Goal: Task Accomplishment & Management: Complete application form

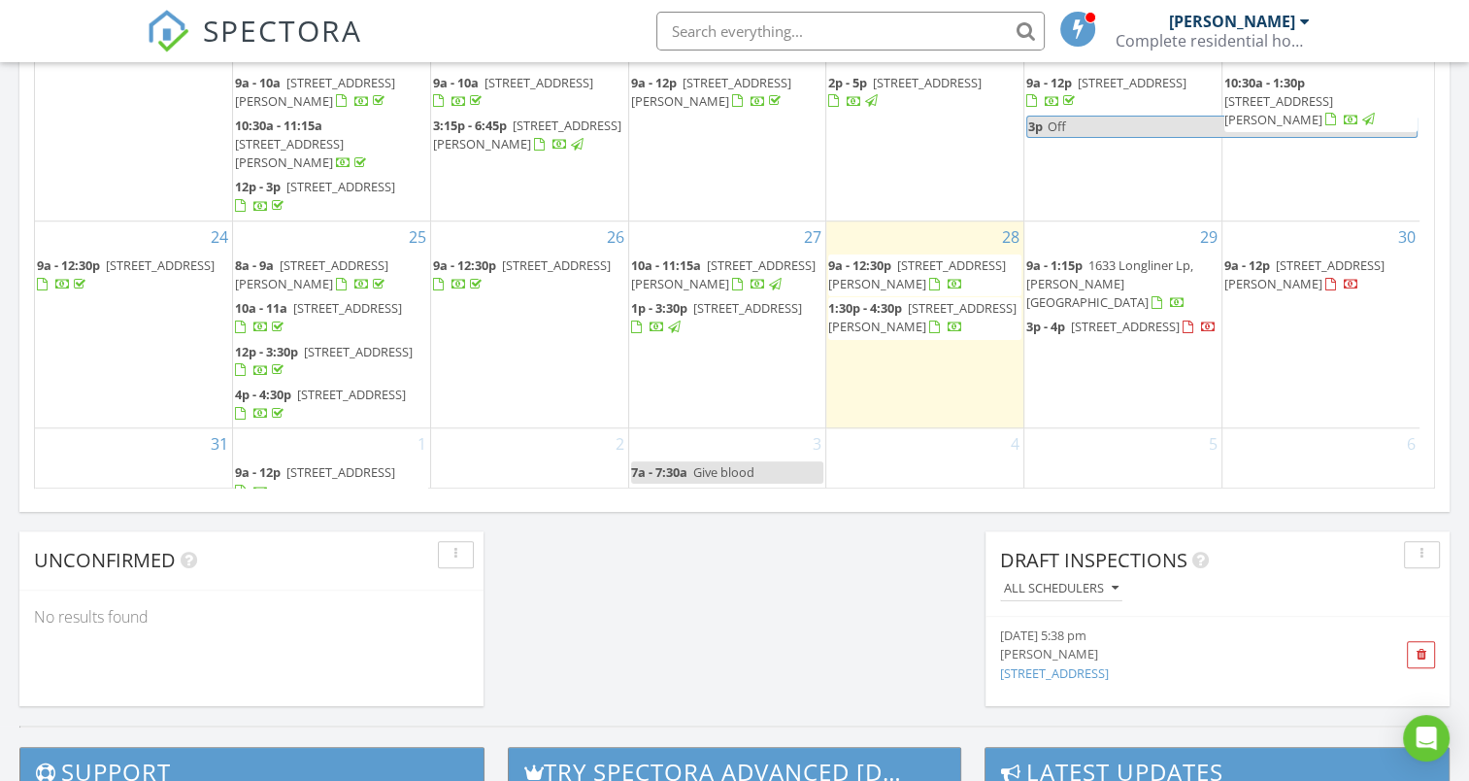
scroll to position [159, 0]
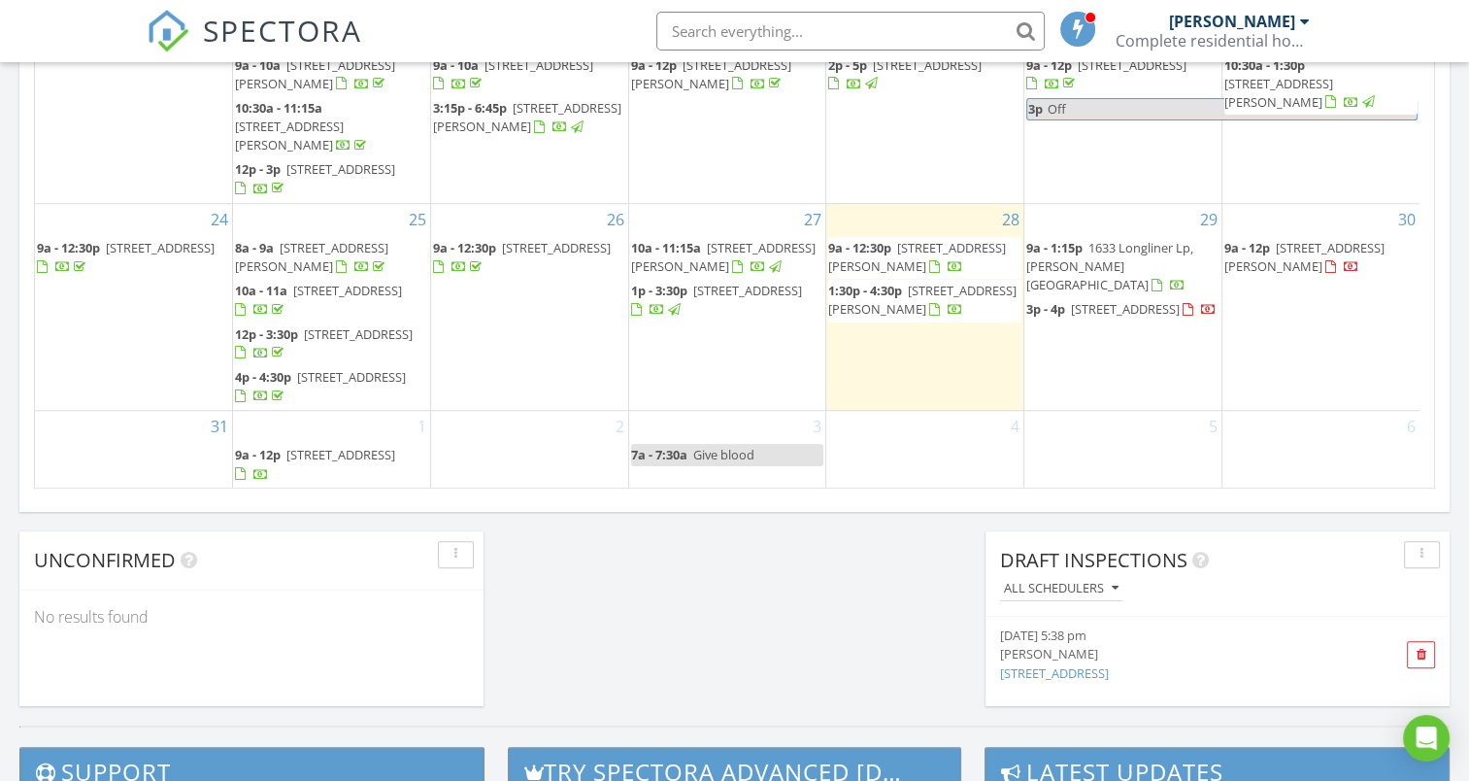
click at [322, 340] on span "2720 Sands Rd, Lakeland 33810" at bounding box center [358, 333] width 109 height 17
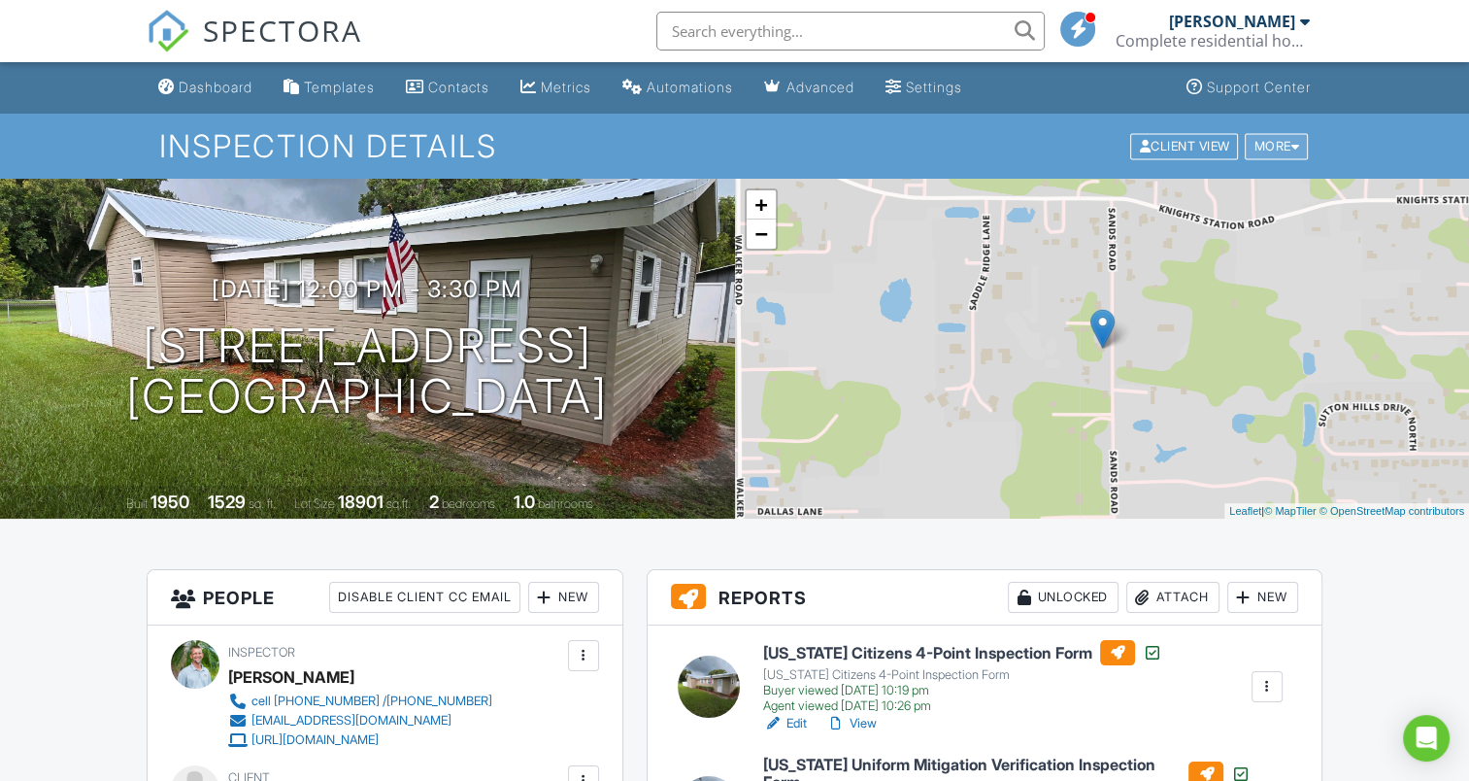
click at [1292, 150] on div at bounding box center [1294, 146] width 9 height 13
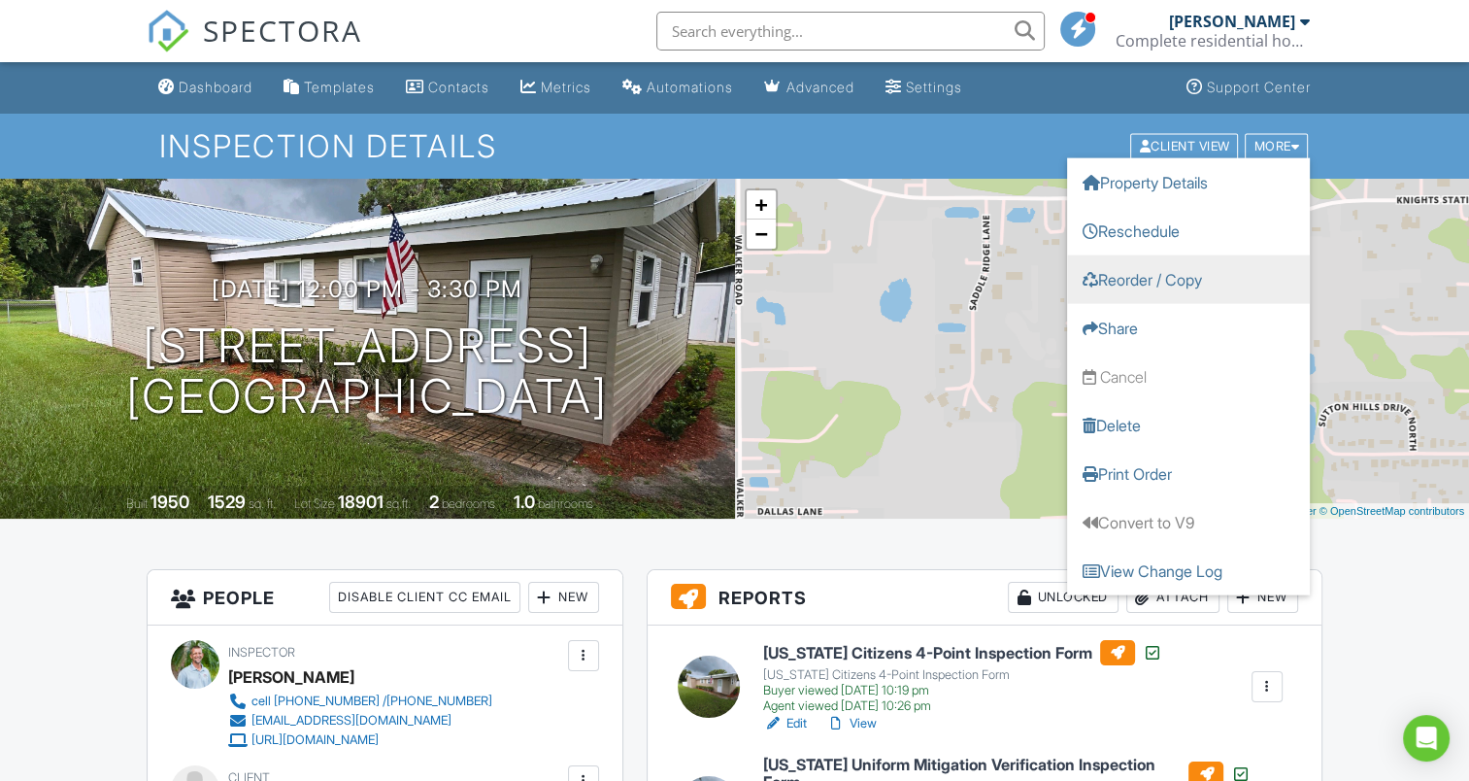
click at [1164, 279] on link "Reorder / Copy" at bounding box center [1188, 278] width 243 height 49
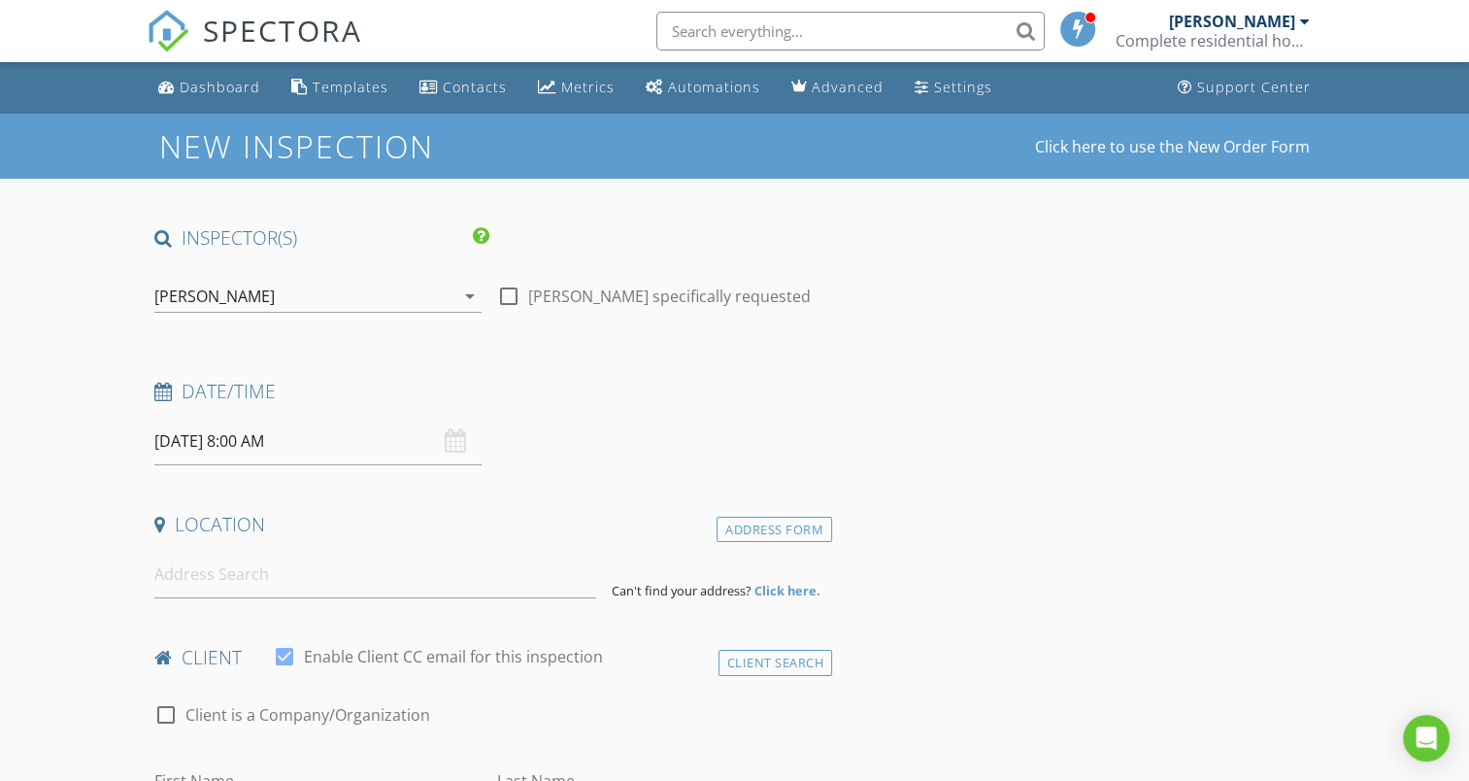
type input "[PERSON_NAME]"
type input "[EMAIL_ADDRESS][DOMAIN_NAME]"
type input "[PHONE_NUMBER]"
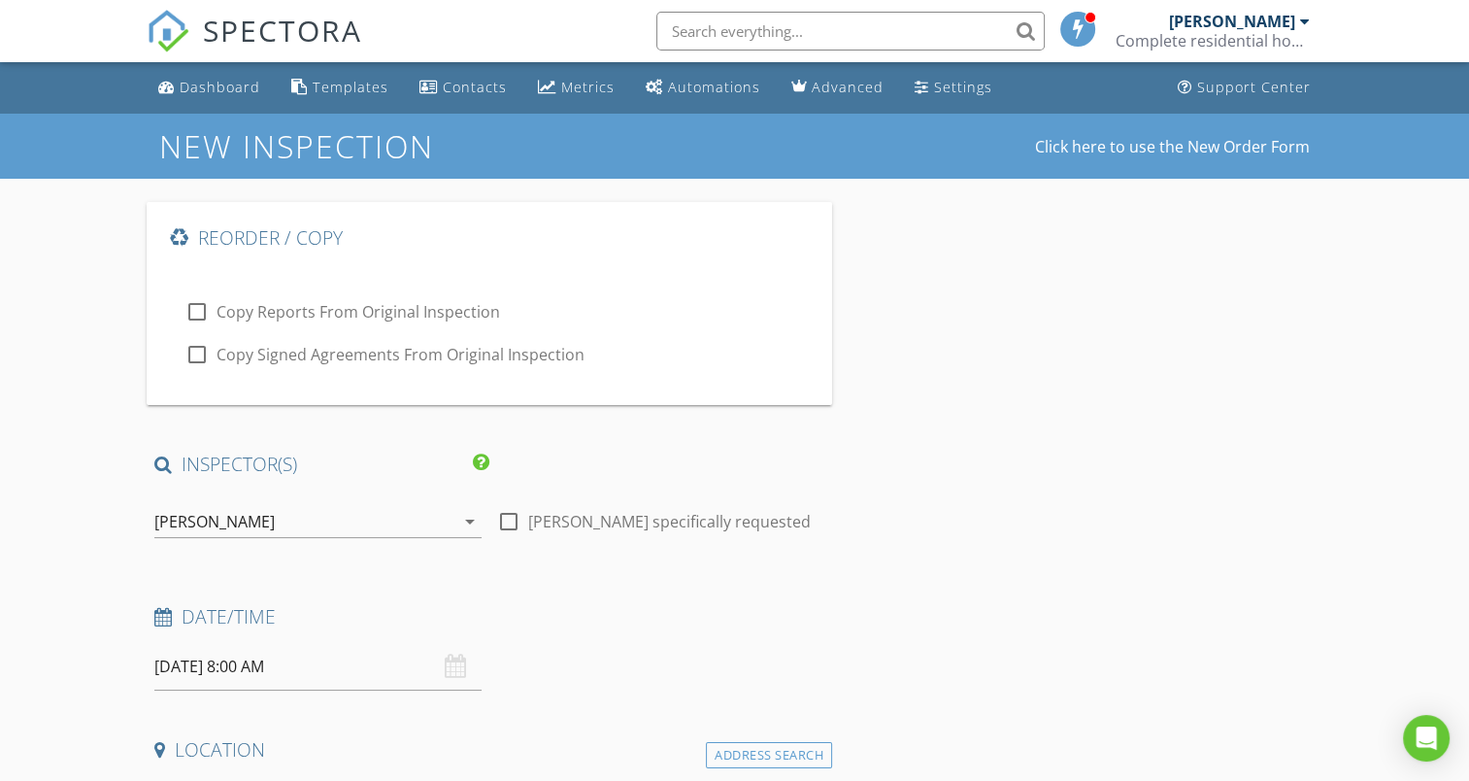
checkbox input "true"
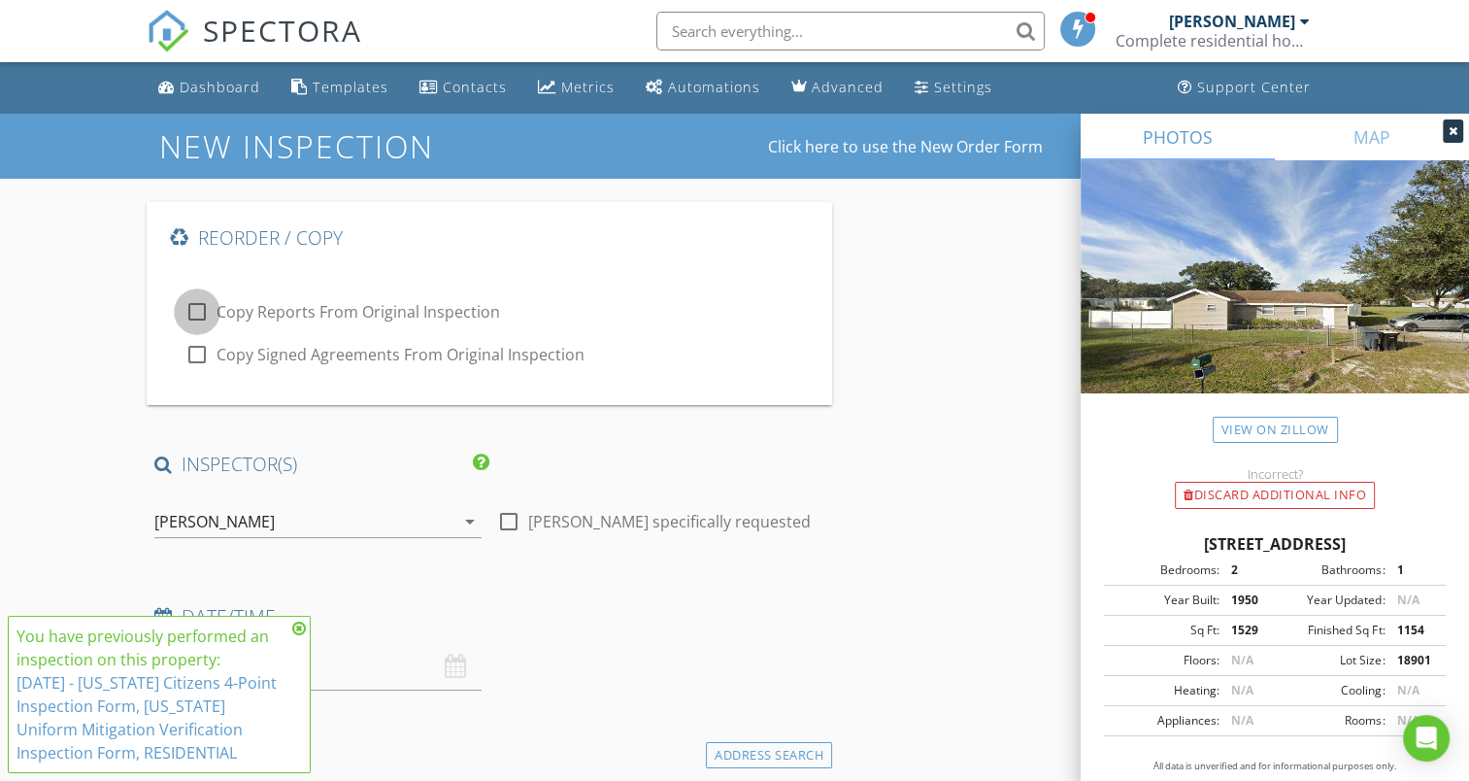
click at [194, 310] on div at bounding box center [197, 311] width 33 height 33
checkbox input "true"
click at [199, 353] on div at bounding box center [197, 354] width 33 height 33
checkbox input "true"
click at [299, 627] on icon at bounding box center [299, 628] width 14 height 16
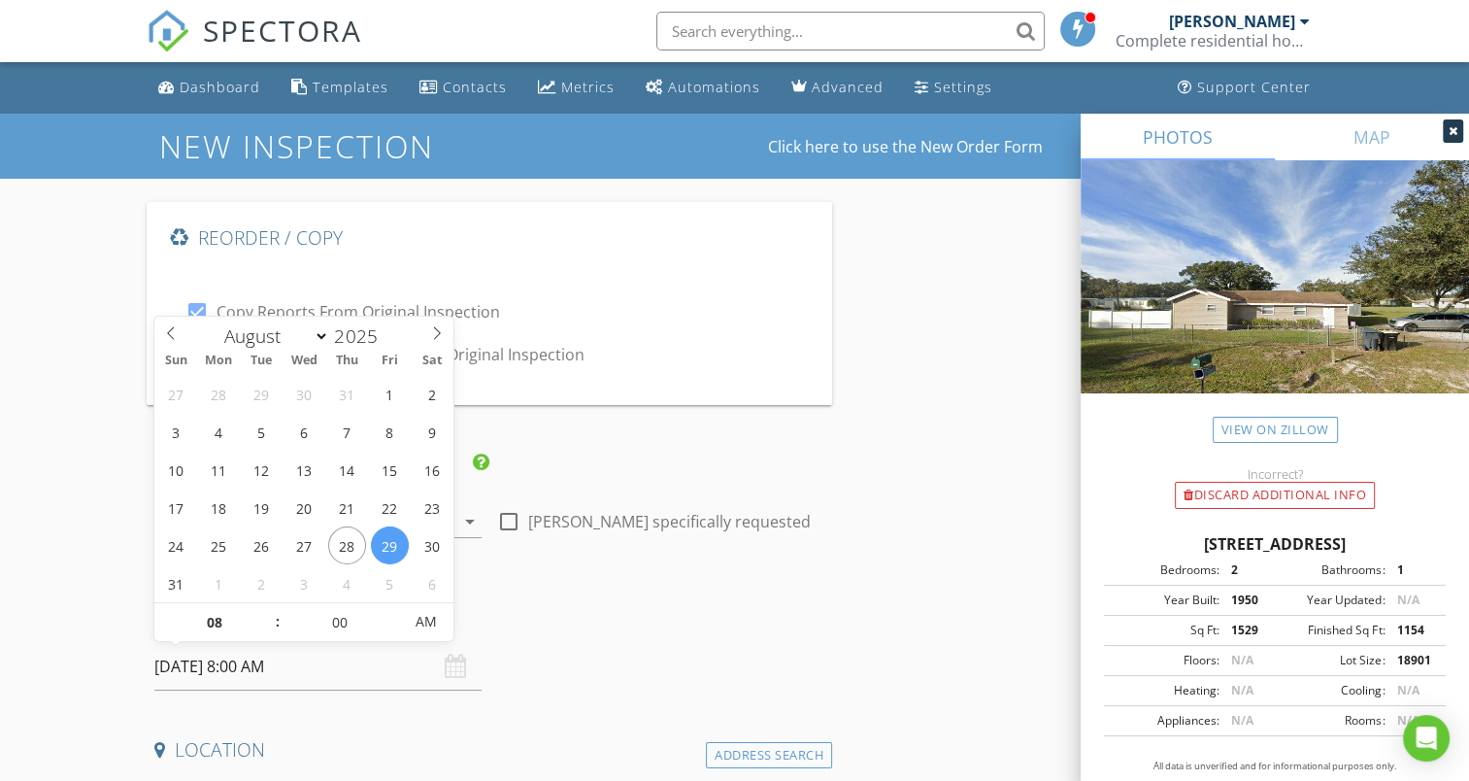
click at [306, 664] on input "08/29/2025 8:00 AM" at bounding box center [317, 667] width 327 height 48
type input "08/28/2025 8:00 AM"
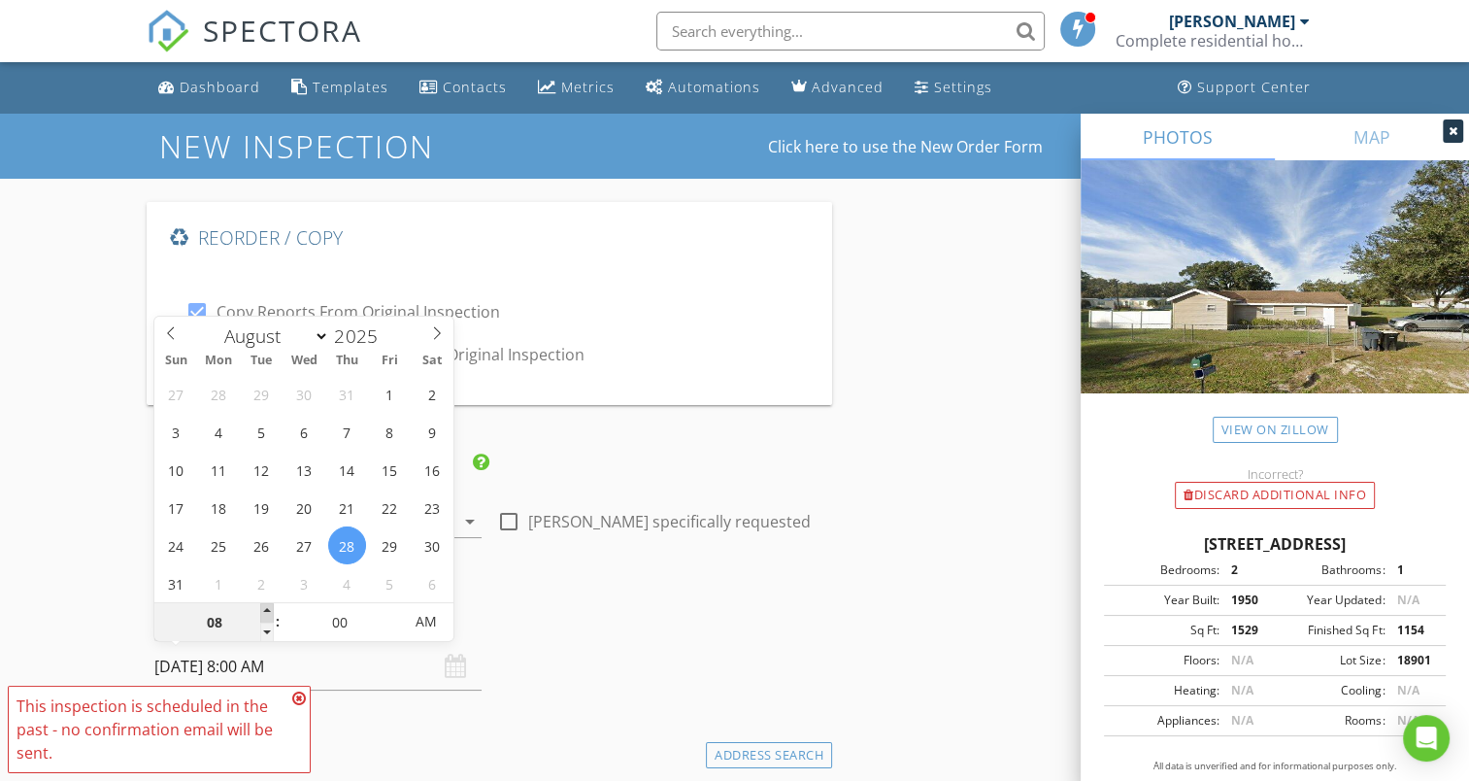
type input "09"
type input "08/28/2025 9:00 AM"
click at [261, 610] on span at bounding box center [267, 612] width 14 height 19
type input "10"
type input "08/28/2025 10:00 AM"
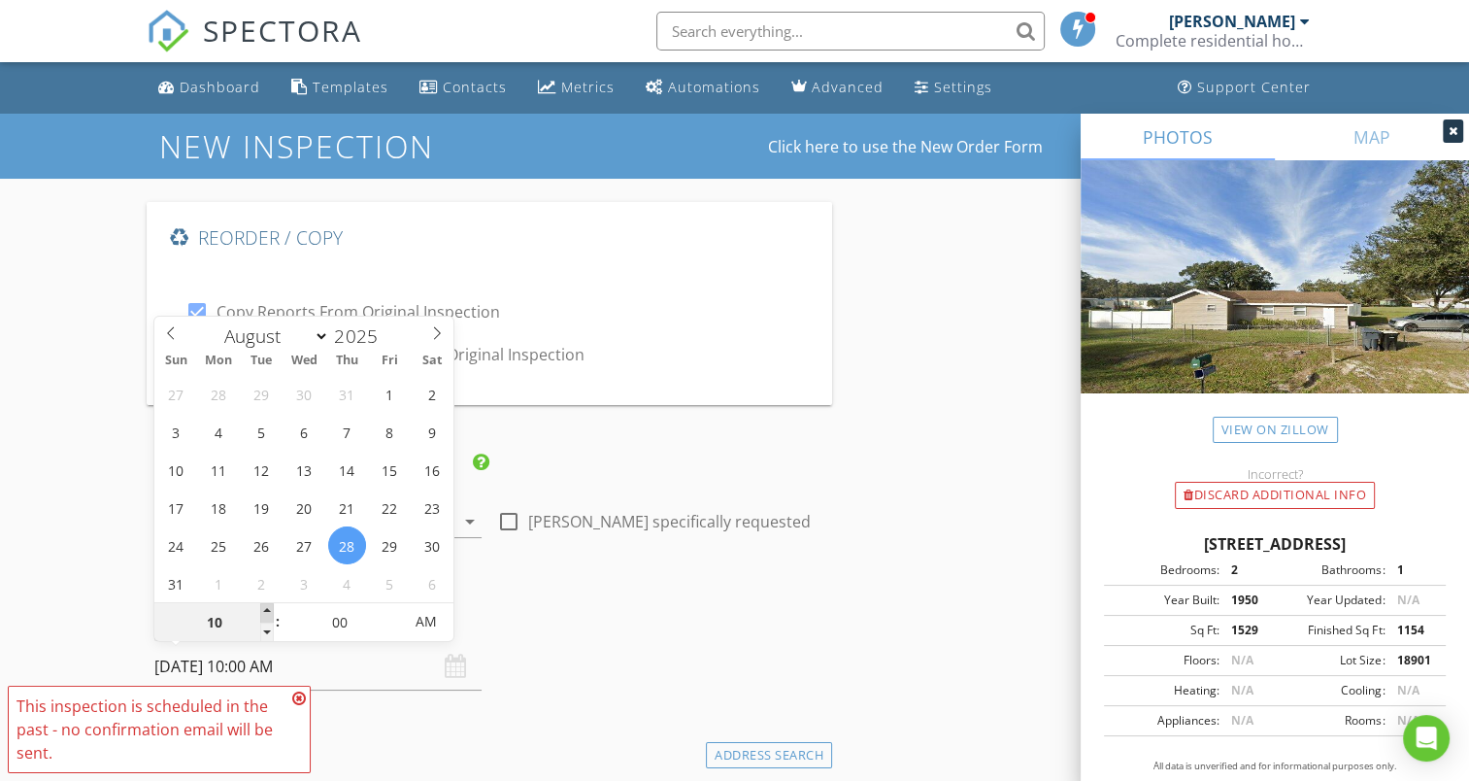
click at [261, 610] on span at bounding box center [267, 612] width 14 height 19
type input "11"
type input "08/28/2025 11:00 AM"
click at [261, 610] on span at bounding box center [267, 612] width 14 height 19
type input "12"
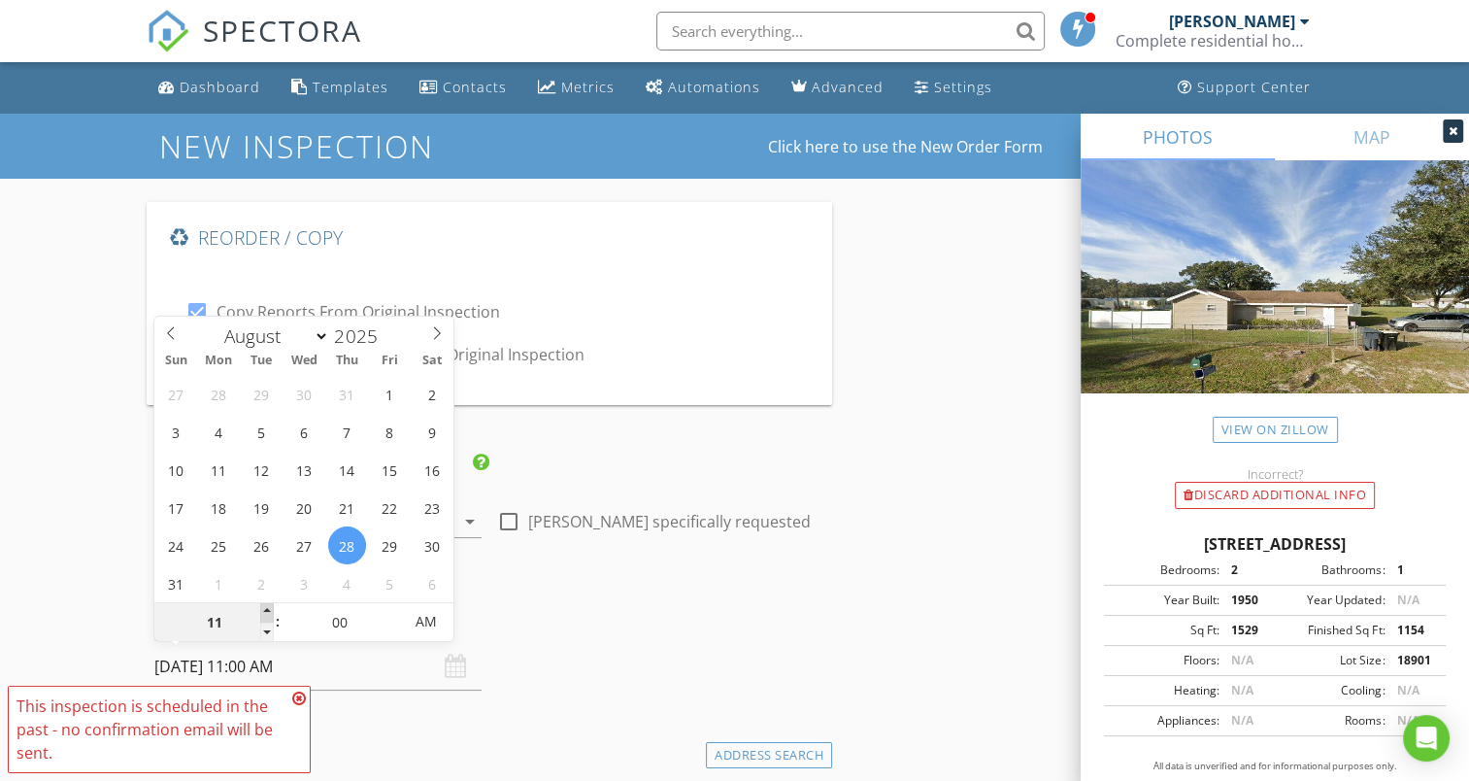
type input "08/28/2025 12:00 PM"
click at [261, 610] on span at bounding box center [267, 612] width 14 height 19
type input "01"
type input "08/28/2025 1:00 PM"
click at [261, 610] on span at bounding box center [267, 612] width 14 height 19
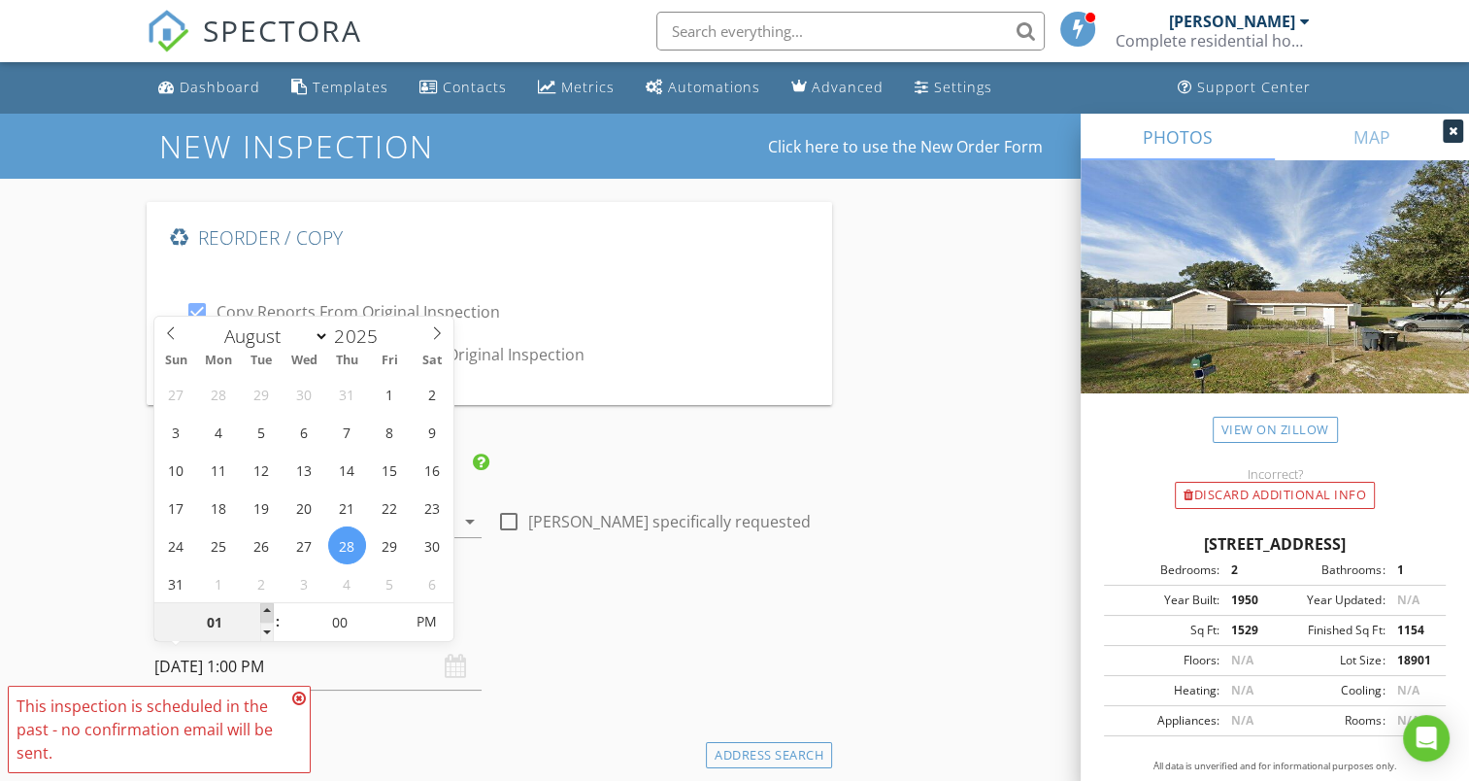
type input "02"
type input "08/28/2025 2:00 PM"
click at [261, 610] on span at bounding box center [267, 612] width 14 height 19
type input "03"
type input "08/28/2025 3:00 PM"
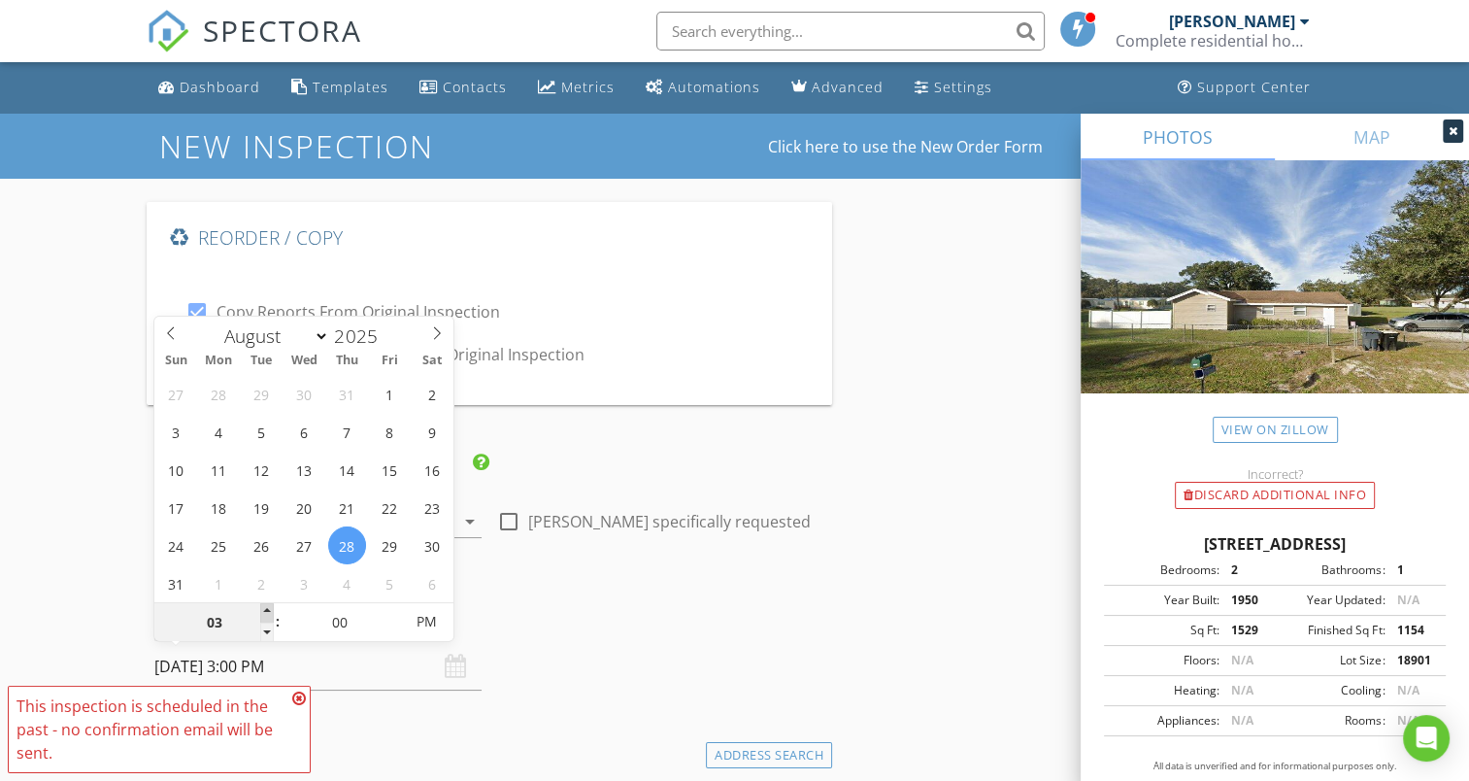
click at [261, 610] on span at bounding box center [267, 612] width 14 height 19
type input "04"
type input "08/28/2025 4:00 PM"
click at [261, 610] on span at bounding box center [267, 612] width 14 height 19
type input "05"
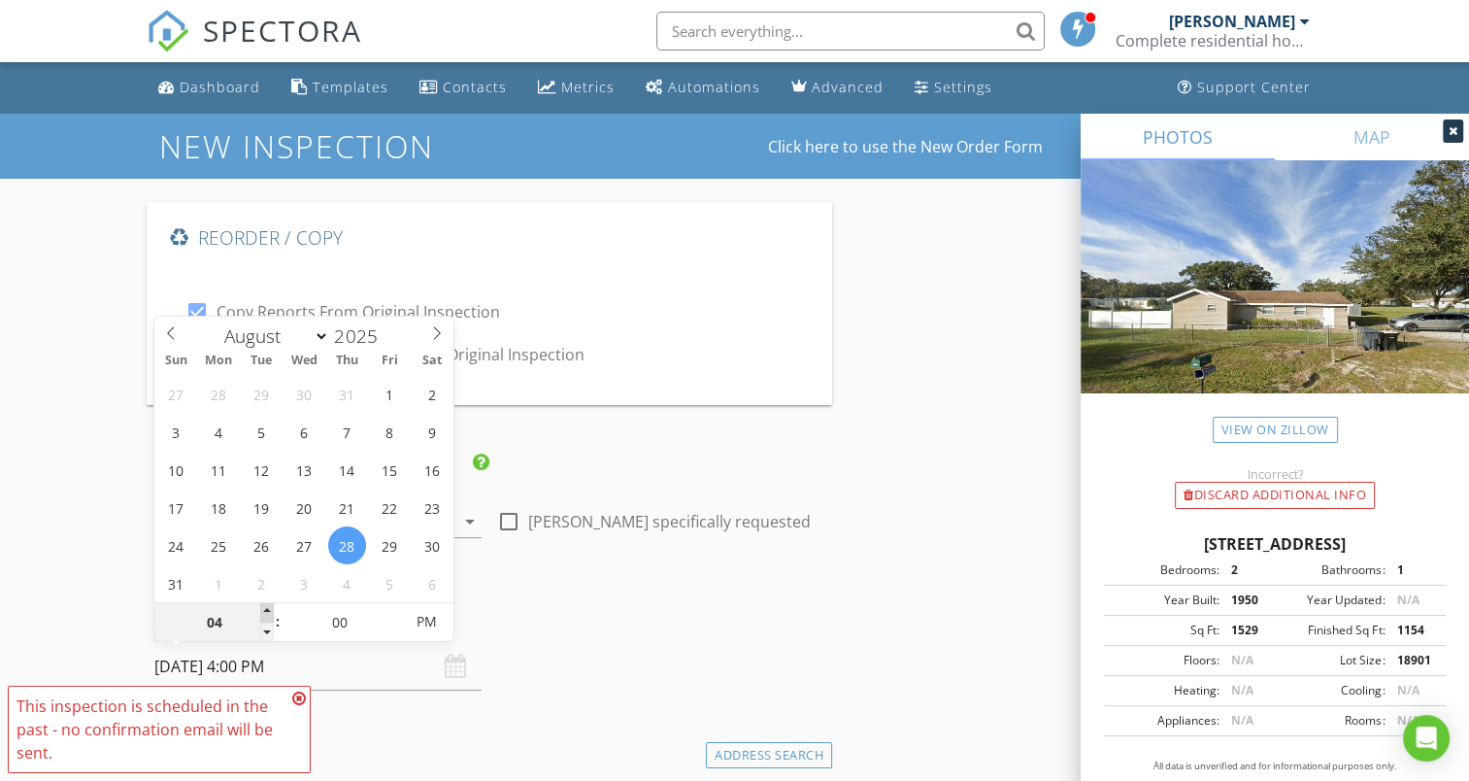
type input "[DATE] 5:00 PM"
click at [261, 610] on span at bounding box center [267, 612] width 14 height 19
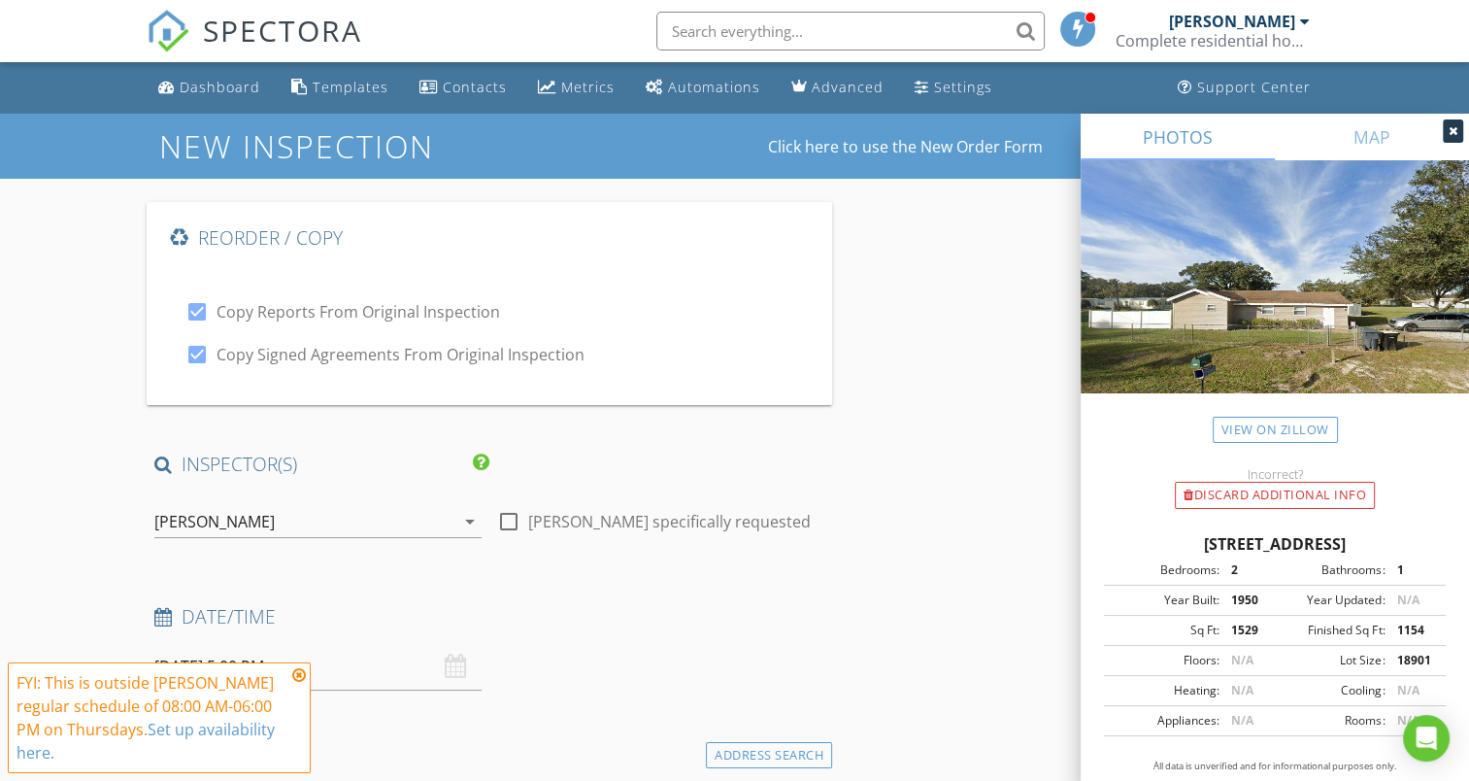
click at [300, 672] on icon at bounding box center [299, 675] width 14 height 16
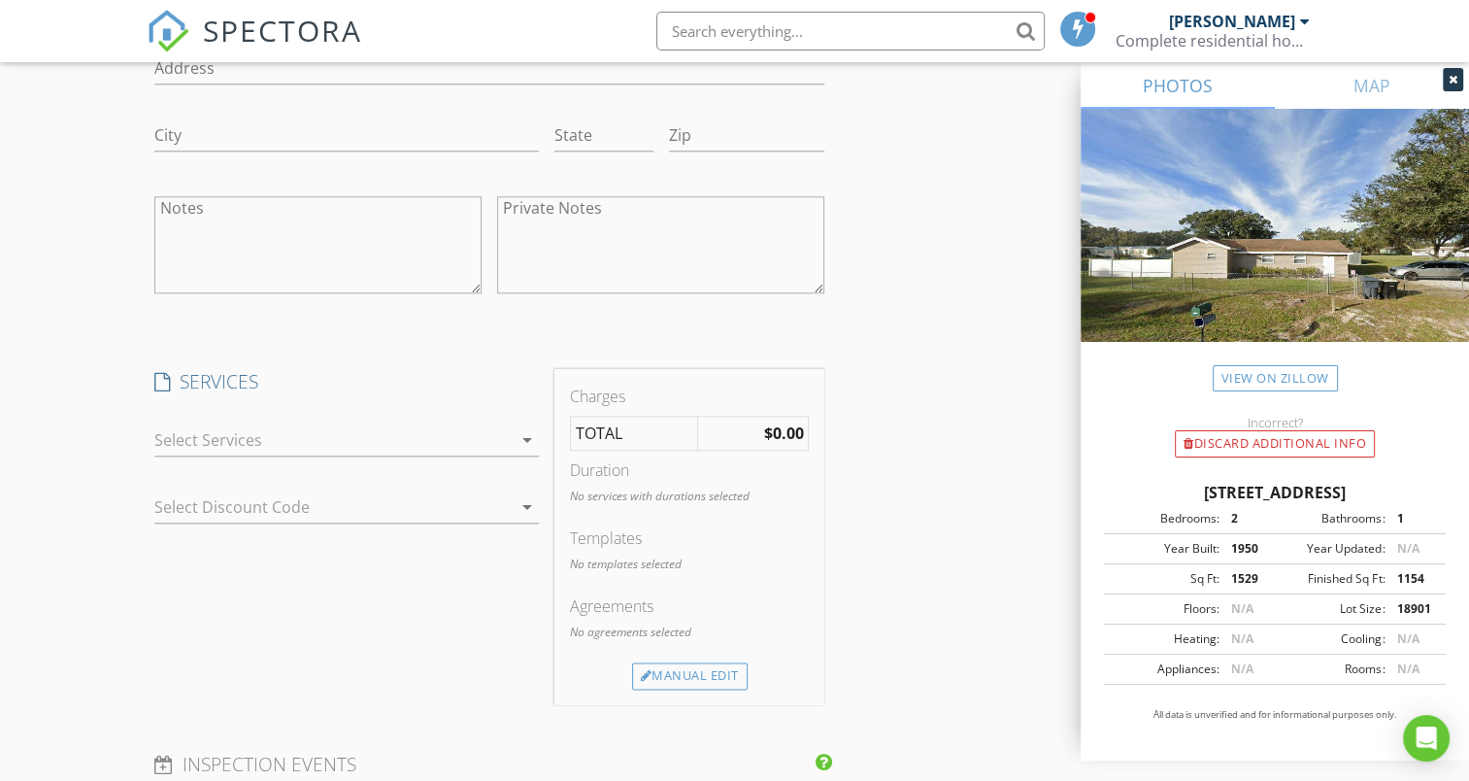
scroll to position [2222, 0]
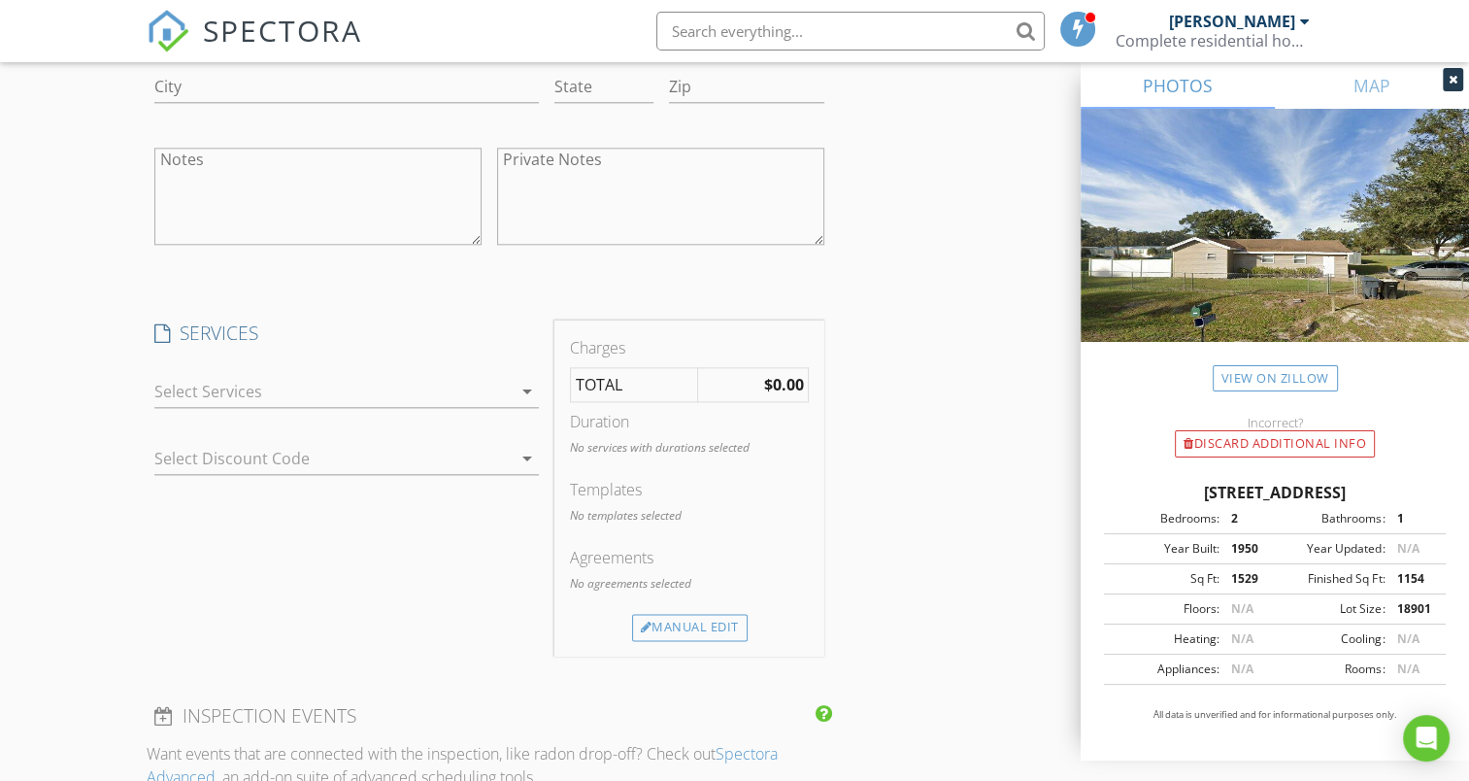
click at [528, 385] on icon "arrow_drop_down" at bounding box center [526, 391] width 23 height 23
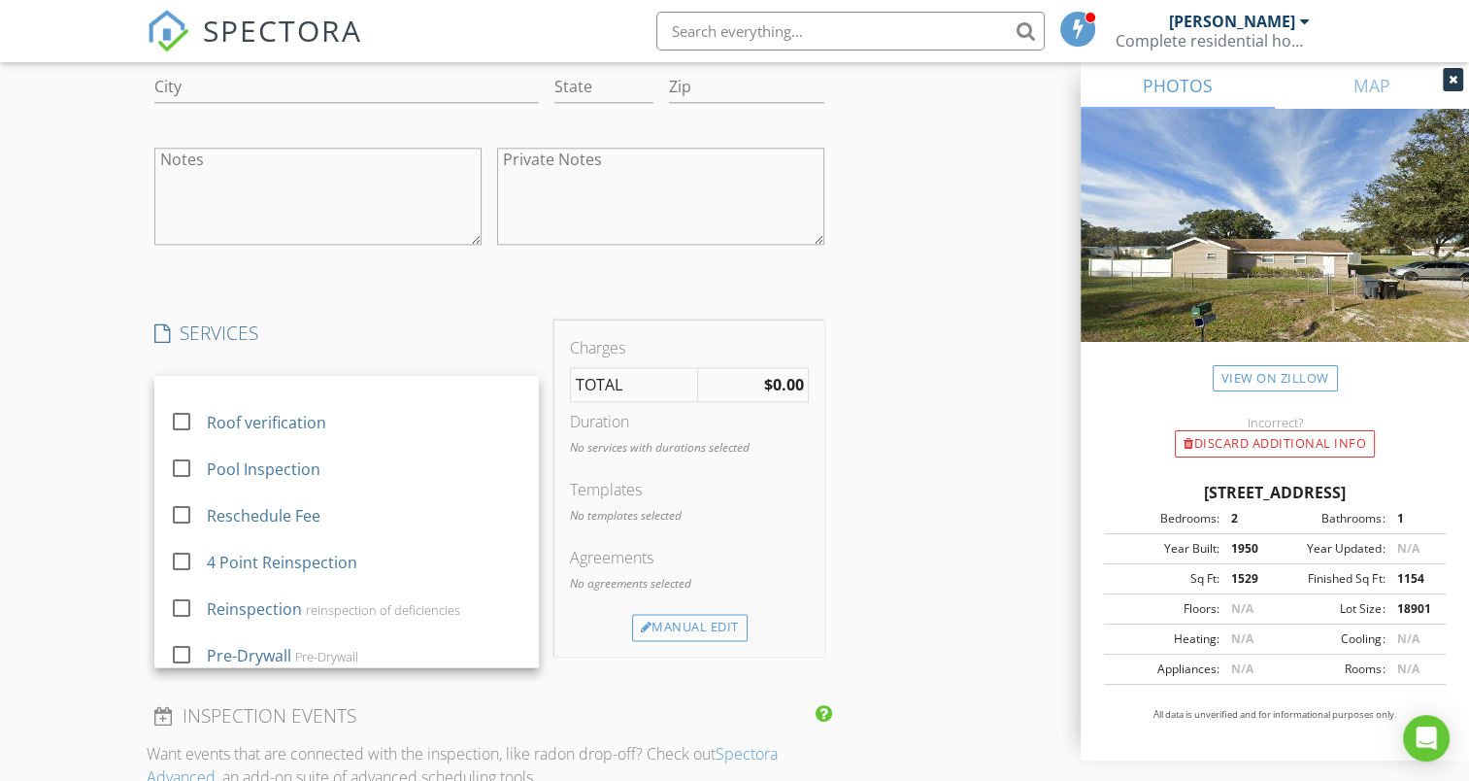
scroll to position [360, 0]
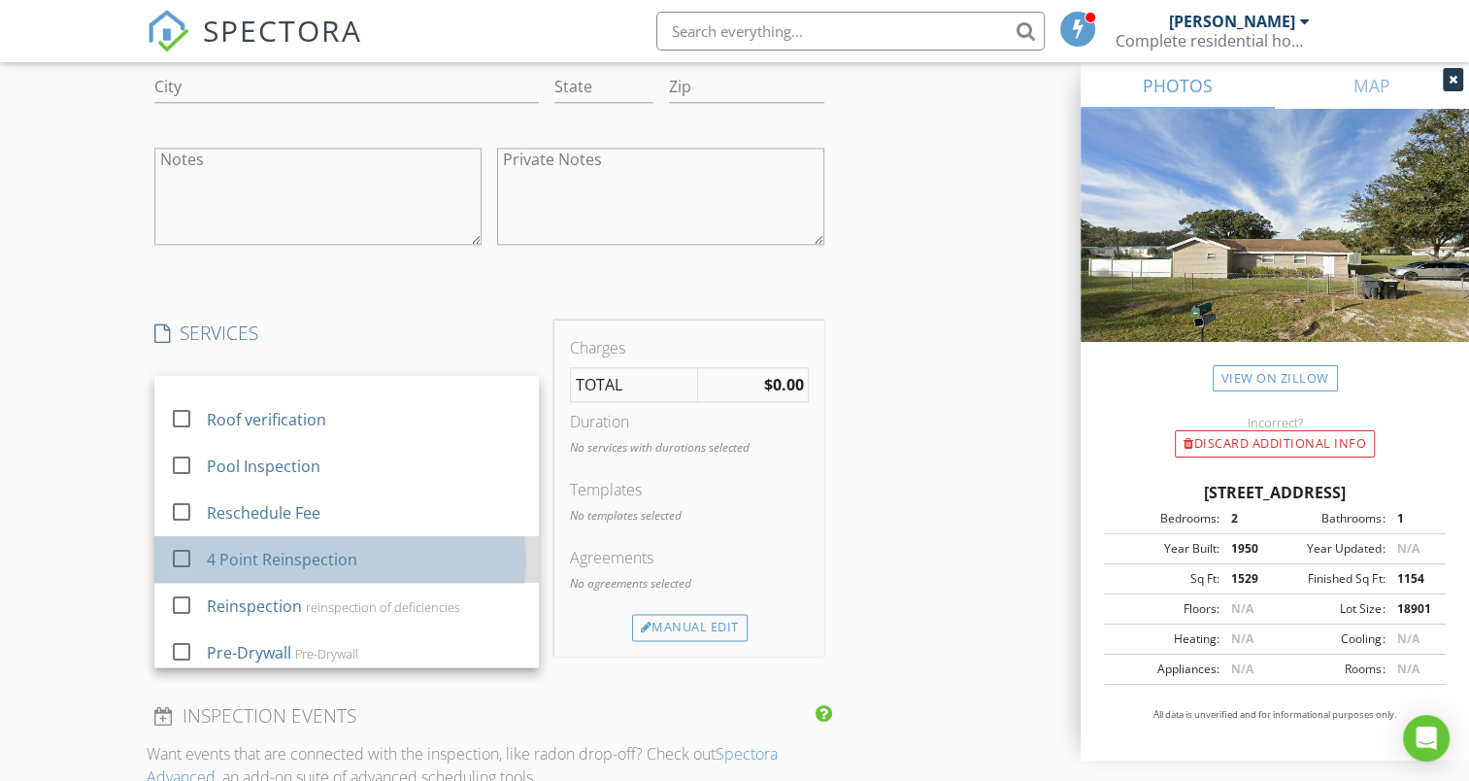
click at [333, 571] on div "4 Point Reinspection" at bounding box center [283, 559] width 150 height 23
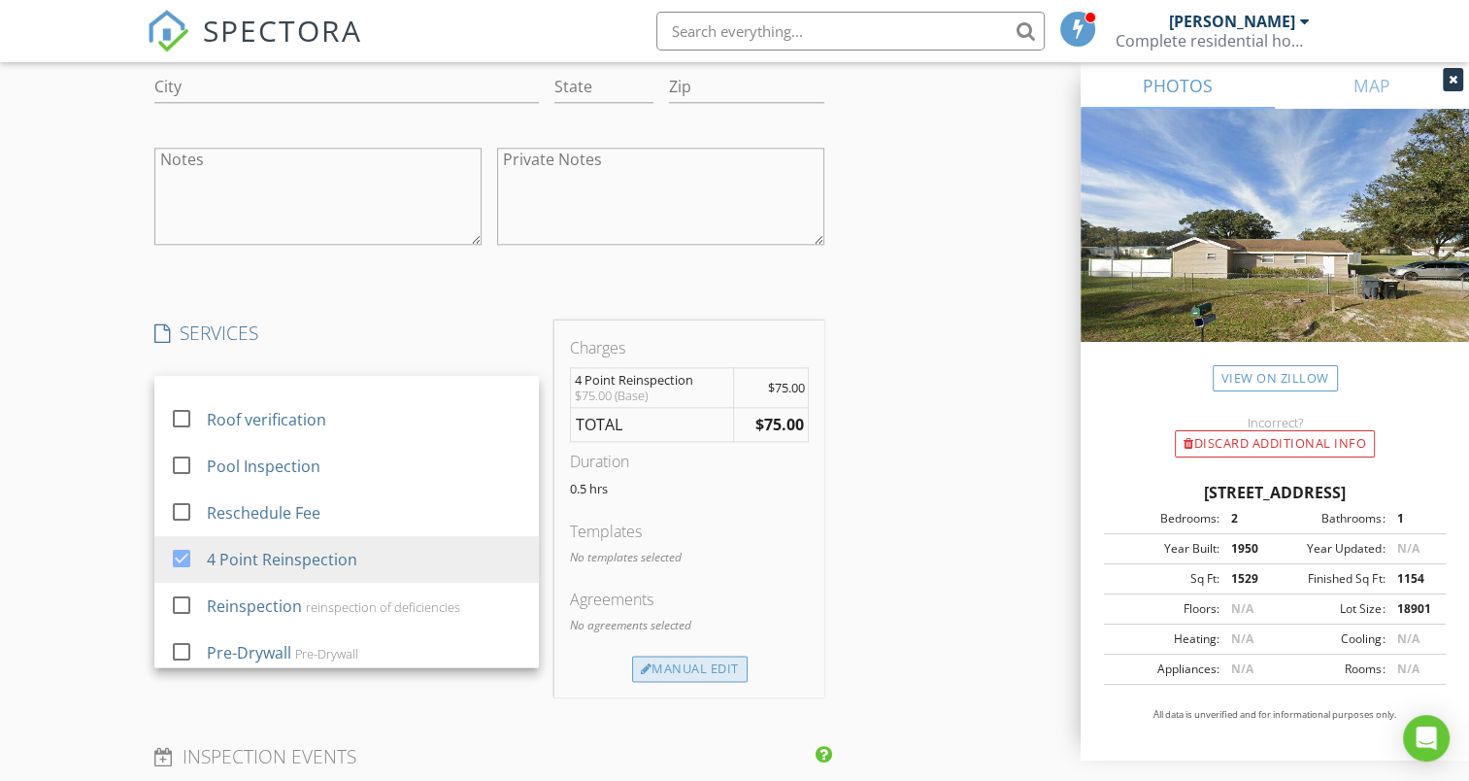
click at [664, 658] on div "Manual Edit" at bounding box center [690, 668] width 116 height 27
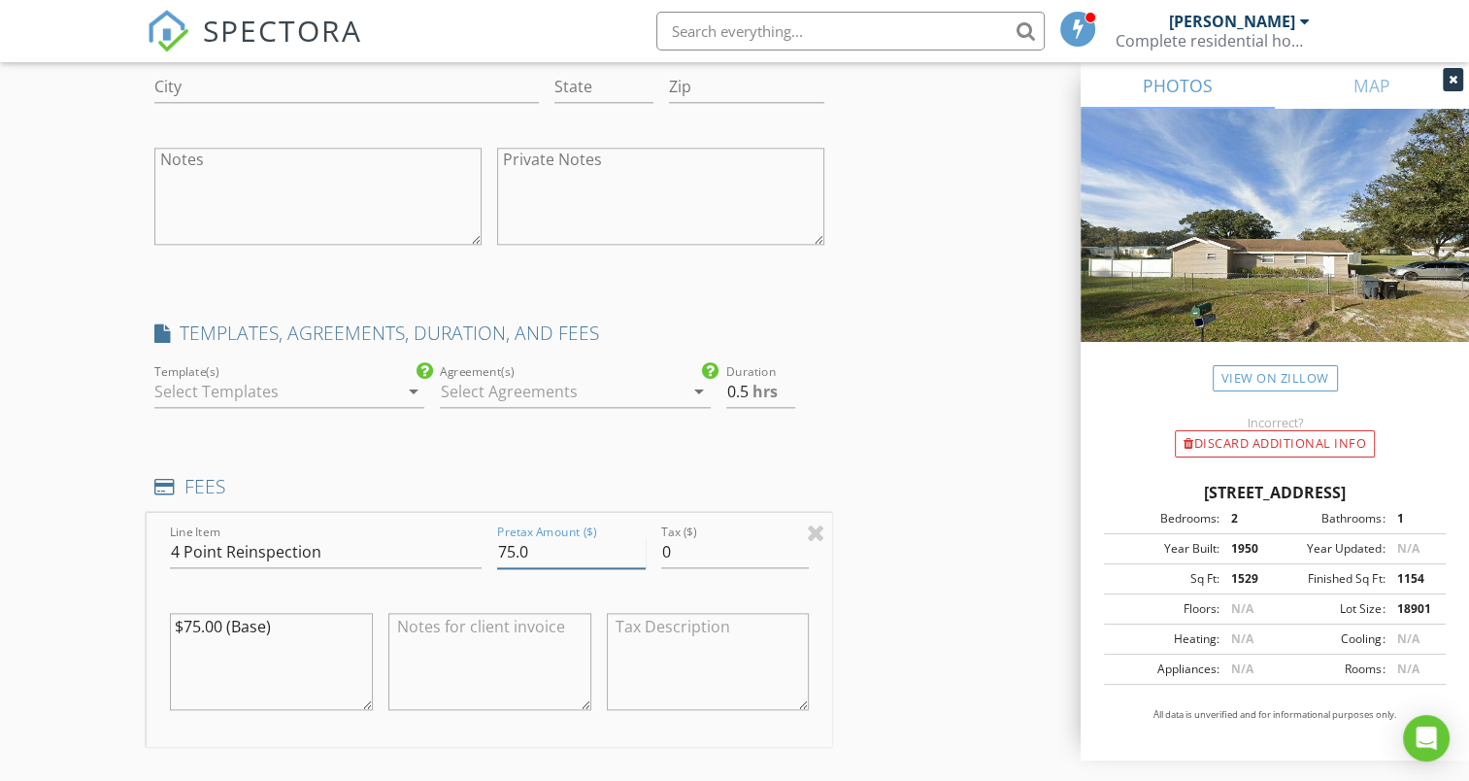
click at [515, 550] on input "75.0" at bounding box center [571, 552] width 149 height 32
type input "00.0"
click at [200, 624] on textarea "$75.00 (Base)" at bounding box center [271, 661] width 203 height 97
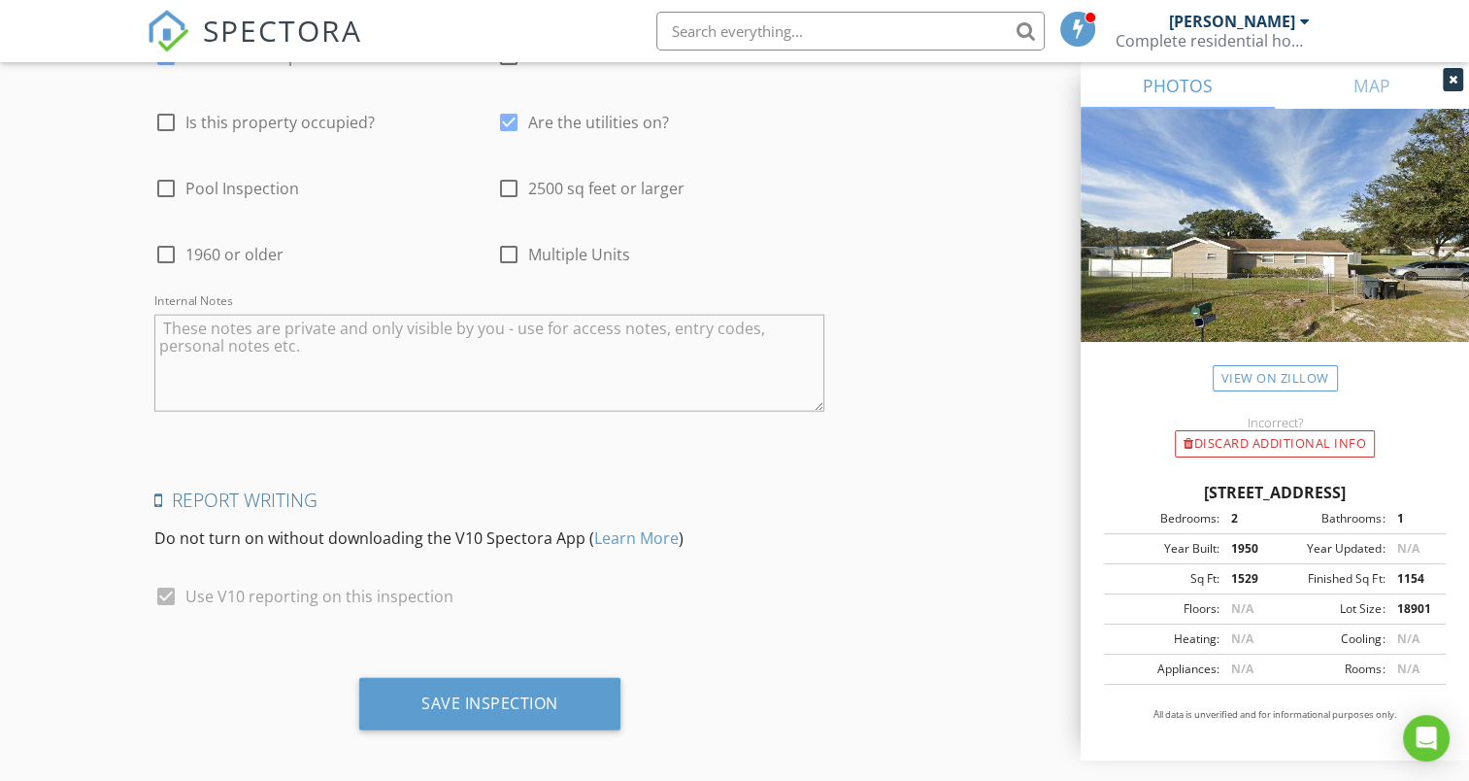
scroll to position [4539, 0]
type textarea "$.00 (Base)"
click at [646, 349] on textarea "Internal Notes" at bounding box center [489, 360] width 670 height 97
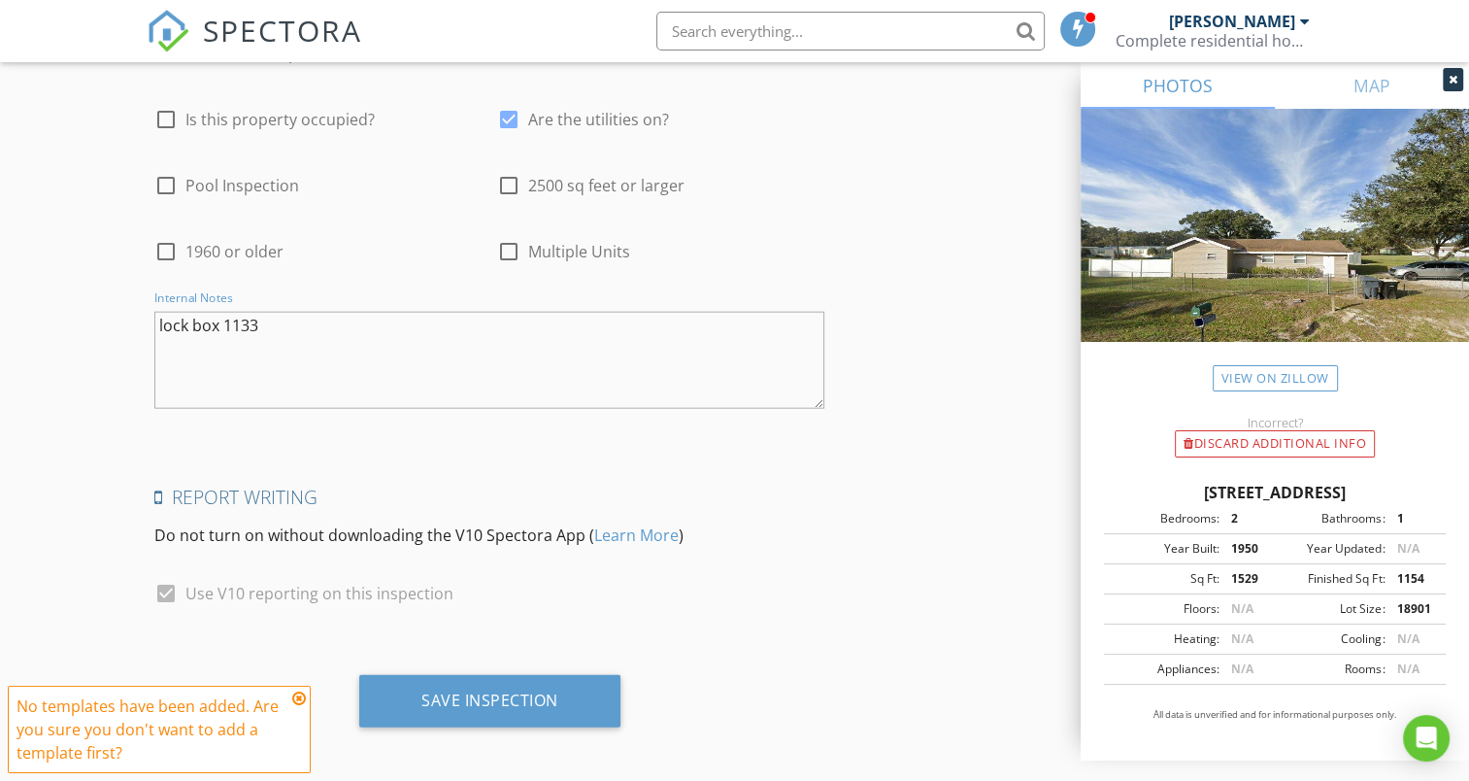
type textarea "lock box 1133"
click at [296, 697] on icon at bounding box center [299, 698] width 14 height 16
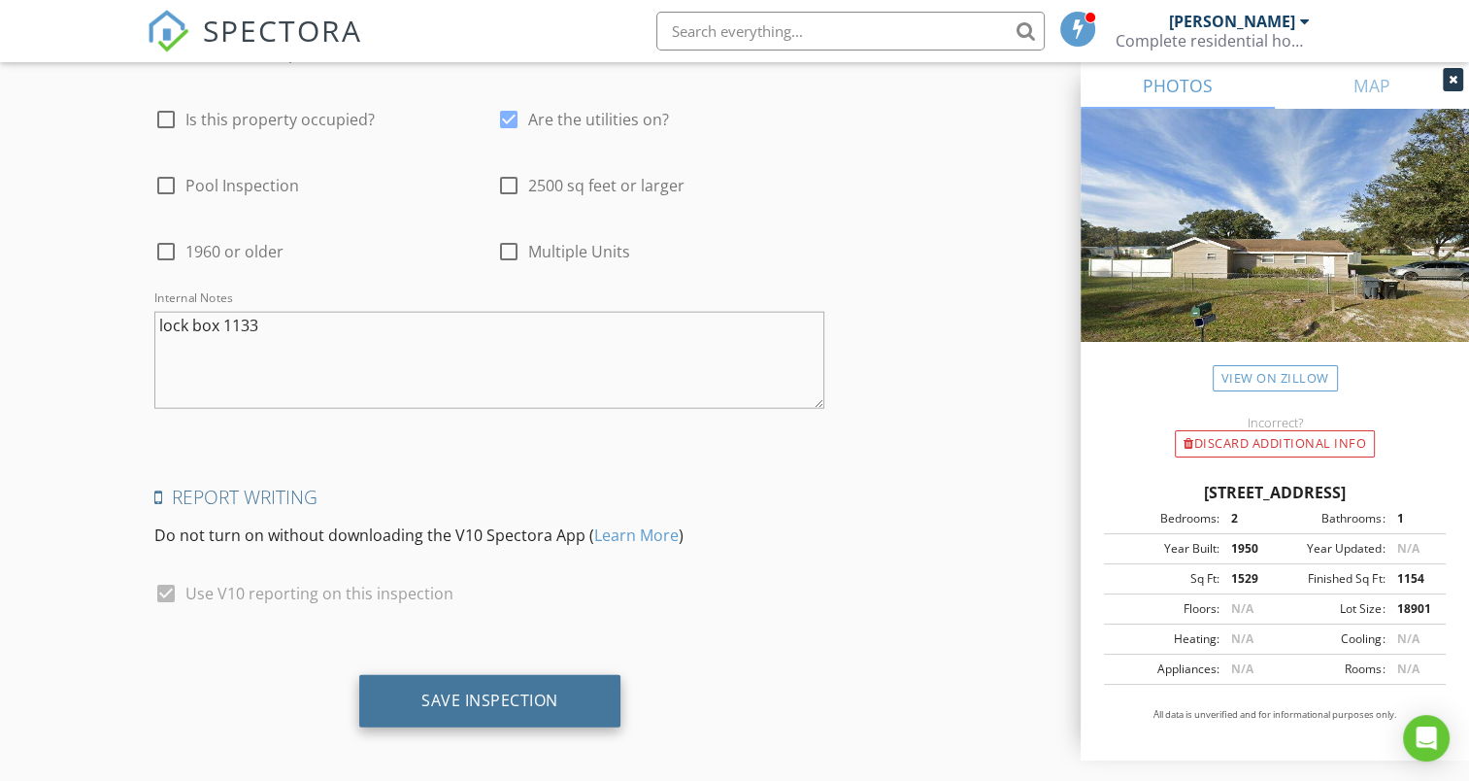
click at [539, 697] on div "Save Inspection" at bounding box center [489, 699] width 137 height 19
